Goal: Obtain resource: Download file/media

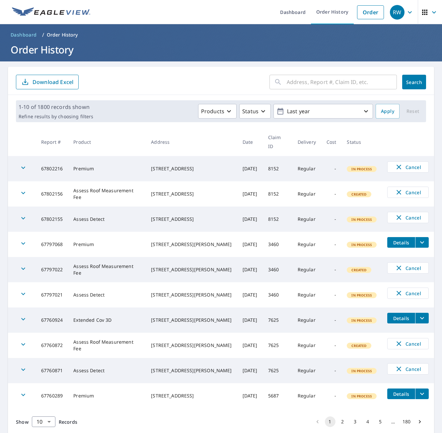
scroll to position [15, 0]
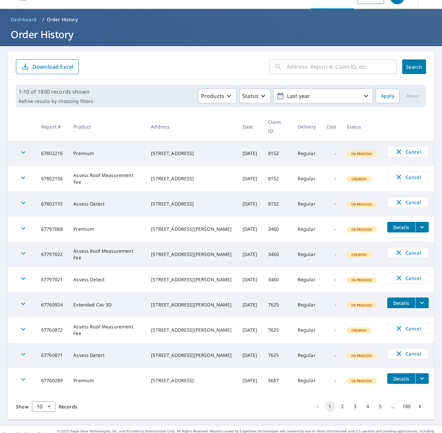
click at [314, 72] on input "text" at bounding box center [342, 66] width 110 height 19
click at [309, 70] on input "text" at bounding box center [342, 66] width 110 height 19
type input "[STREET_ADDRESS][PERSON_NAME]"
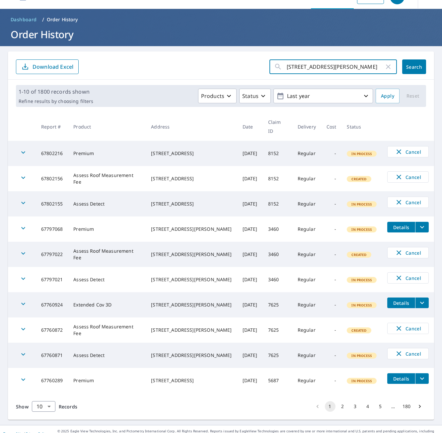
click button "Search" at bounding box center [414, 66] width 24 height 15
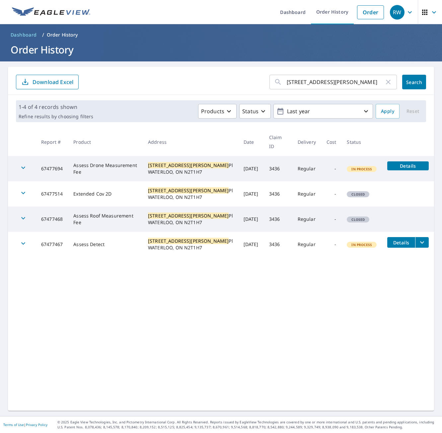
click at [424, 232] on td "Details" at bounding box center [408, 242] width 52 height 21
click at [418, 238] on icon "filesDropdownBtn-67477467" at bounding box center [422, 242] width 8 height 8
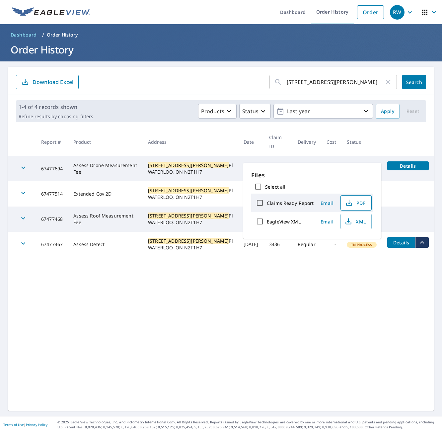
click at [363, 199] on span "PDF" at bounding box center [355, 203] width 21 height 8
